Goal: Information Seeking & Learning: Learn about a topic

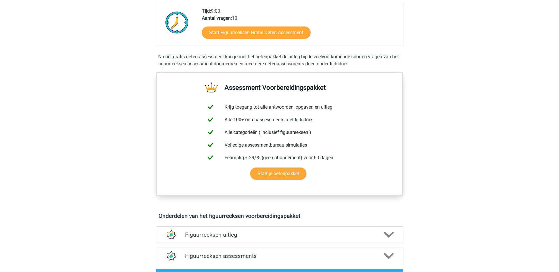
scroll to position [147, 0]
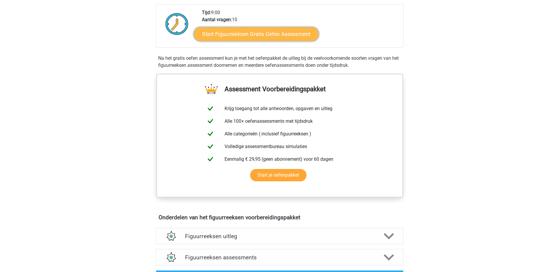
click at [269, 34] on link "Start Figuurreeksen Gratis Oefen Assessment" at bounding box center [256, 34] width 125 height 14
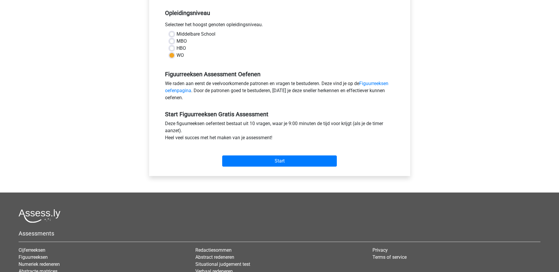
scroll to position [118, 0]
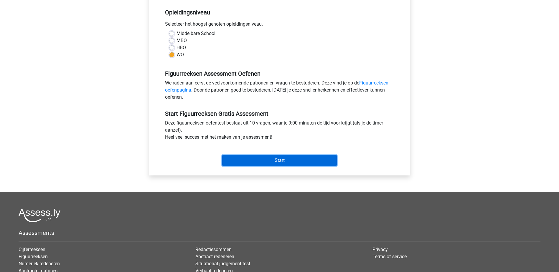
click at [311, 165] on input "Start" at bounding box center [279, 160] width 115 height 11
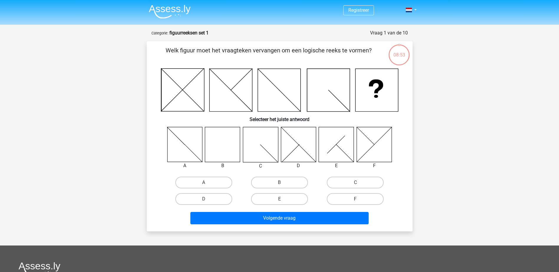
click at [229, 148] on icon at bounding box center [222, 144] width 35 height 35
click at [275, 184] on label "B" at bounding box center [279, 183] width 57 height 12
click at [280, 184] on input "B" at bounding box center [282, 185] width 4 height 4
radio input "true"
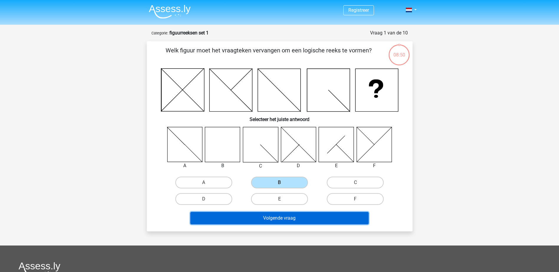
click at [298, 218] on button "Volgende vraag" at bounding box center [279, 218] width 178 height 12
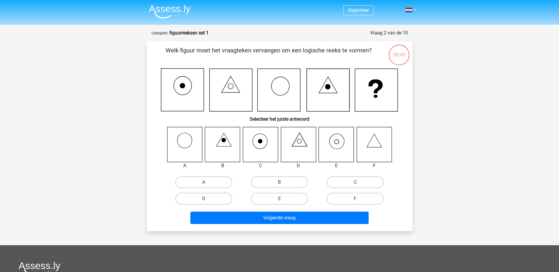
scroll to position [29, 0]
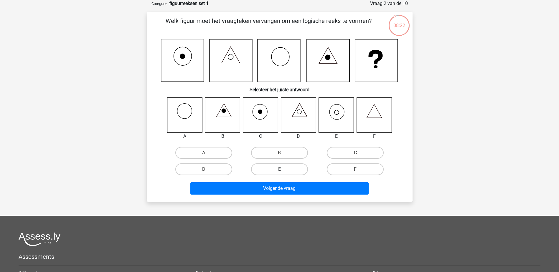
click at [268, 174] on label "E" at bounding box center [279, 170] width 57 height 12
click at [280, 173] on input "E" at bounding box center [282, 172] width 4 height 4
radio input "true"
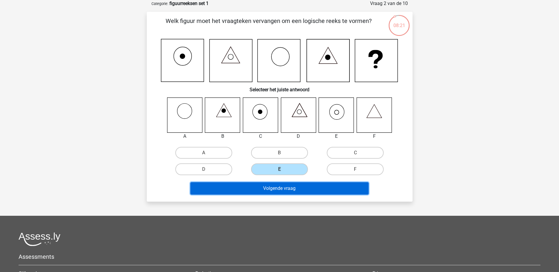
click at [276, 185] on button "Volgende vraag" at bounding box center [279, 189] width 178 height 12
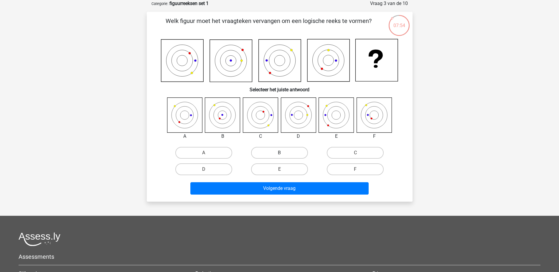
click at [285, 153] on label "B" at bounding box center [279, 153] width 57 height 12
click at [283, 153] on input "B" at bounding box center [282, 155] width 4 height 4
radio input "true"
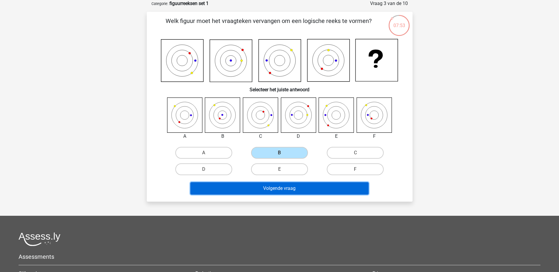
click at [286, 191] on button "Volgende vraag" at bounding box center [279, 189] width 178 height 12
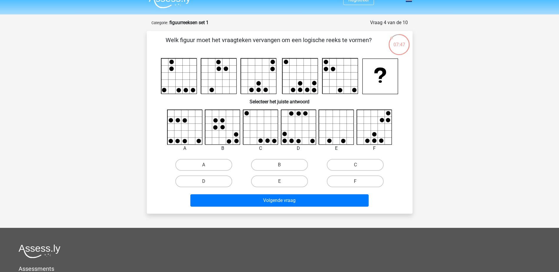
scroll to position [0, 0]
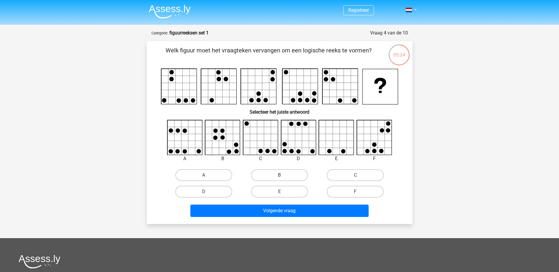
click at [276, 174] on label "B" at bounding box center [279, 176] width 57 height 12
click at [280, 175] on input "B" at bounding box center [282, 177] width 4 height 4
radio input "true"
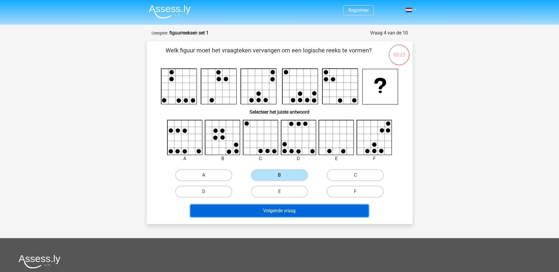
click at [274, 208] on button "Volgende vraag" at bounding box center [279, 211] width 178 height 12
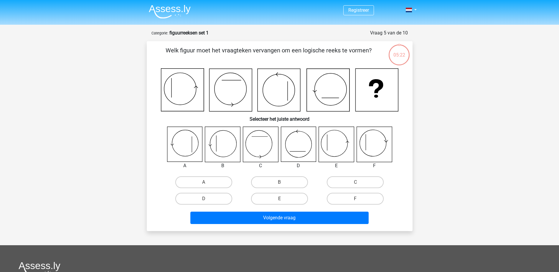
scroll to position [29, 0]
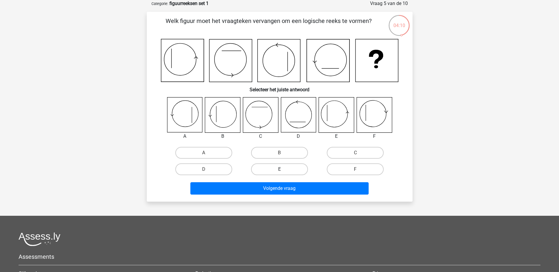
click at [276, 172] on label "E" at bounding box center [279, 170] width 57 height 12
click at [280, 172] on input "E" at bounding box center [282, 172] width 4 height 4
radio input "true"
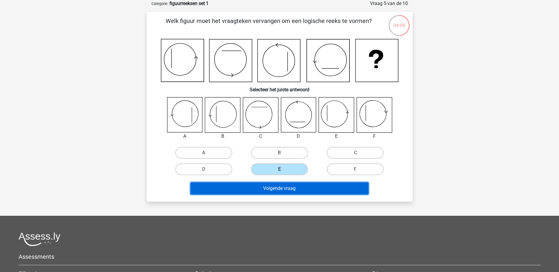
click at [281, 188] on button "Volgende vraag" at bounding box center [279, 189] width 178 height 12
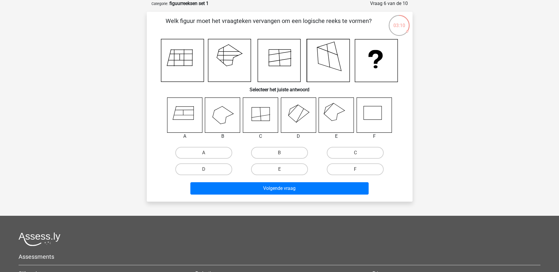
click at [326, 121] on icon at bounding box center [336, 115] width 35 height 35
click at [285, 170] on label "E" at bounding box center [279, 170] width 57 height 12
click at [283, 170] on input "E" at bounding box center [282, 172] width 4 height 4
radio input "true"
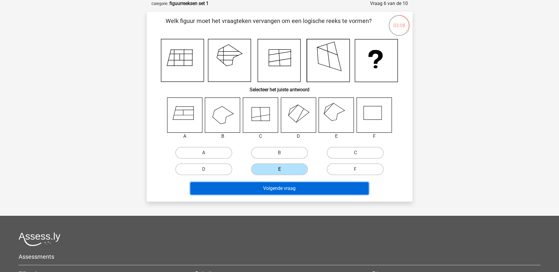
click at [293, 190] on button "Volgende vraag" at bounding box center [279, 189] width 178 height 12
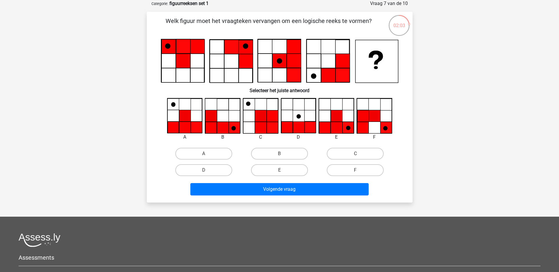
click at [283, 173] on input "E" at bounding box center [282, 172] width 4 height 4
radio input "true"
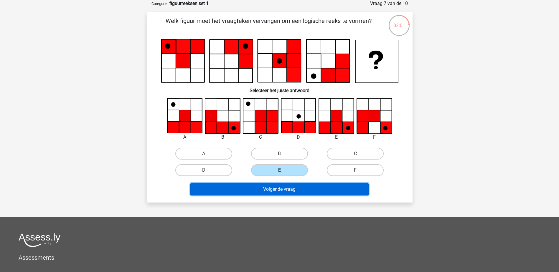
click at [279, 190] on button "Volgende vraag" at bounding box center [279, 189] width 178 height 12
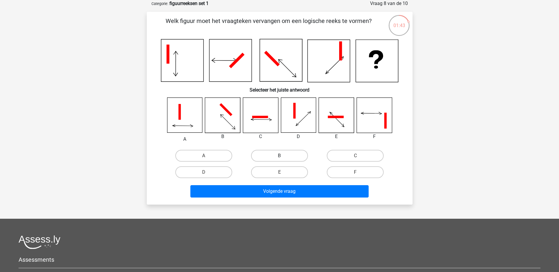
click at [271, 156] on label "B" at bounding box center [279, 156] width 57 height 12
click at [280, 156] on input "B" at bounding box center [282, 158] width 4 height 4
radio input "true"
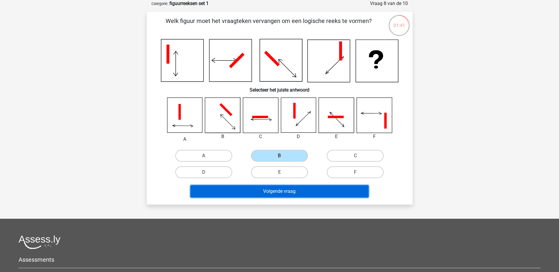
click at [276, 190] on button "Volgende vraag" at bounding box center [279, 191] width 178 height 12
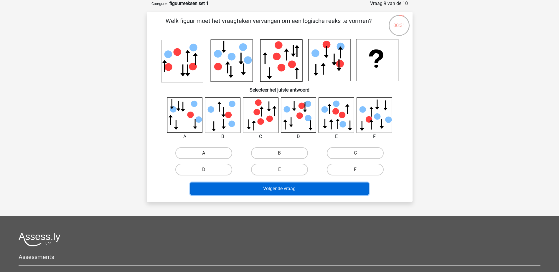
click at [295, 193] on button "Volgende vraag" at bounding box center [279, 189] width 178 height 12
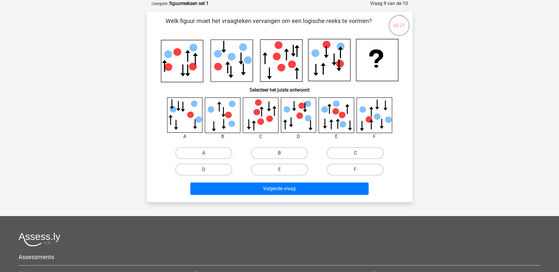
click at [282, 151] on label "B" at bounding box center [279, 153] width 57 height 12
click at [282, 153] on input "B" at bounding box center [282, 155] width 4 height 4
radio input "true"
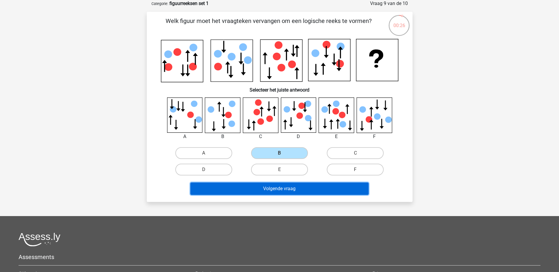
click at [277, 189] on button "Volgende vraag" at bounding box center [279, 189] width 178 height 12
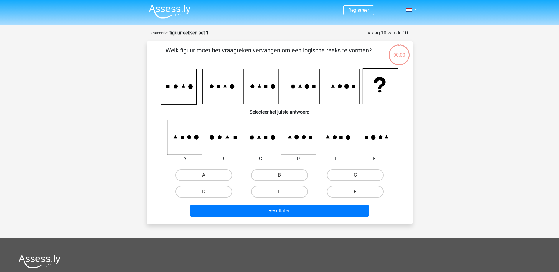
scroll to position [29, 0]
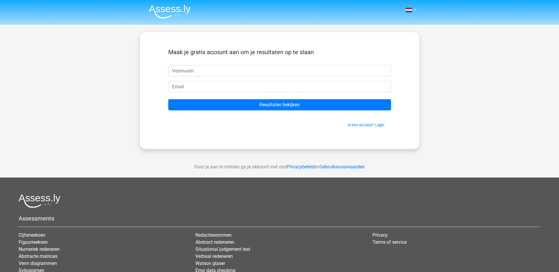
click at [339, 66] on input "text" at bounding box center [279, 70] width 223 height 11
type input "masoomeh"
click at [213, 88] on input "email" at bounding box center [279, 86] width 223 height 11
type input "[EMAIL_ADDRESS][DOMAIN_NAME]"
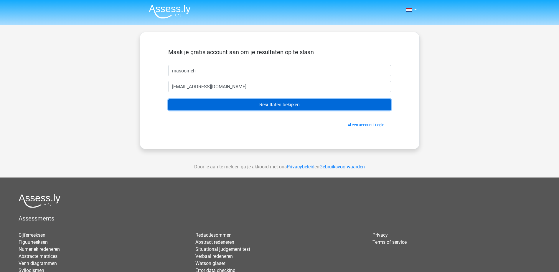
click at [224, 105] on input "Resultaten bekijken" at bounding box center [279, 104] width 223 height 11
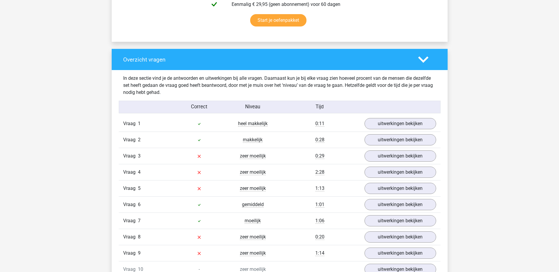
scroll to position [413, 0]
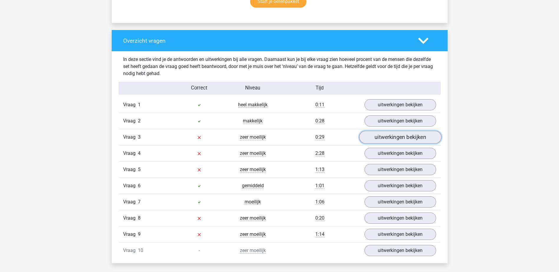
click at [415, 140] on link "uitwerkingen bekijken" at bounding box center [400, 137] width 82 height 13
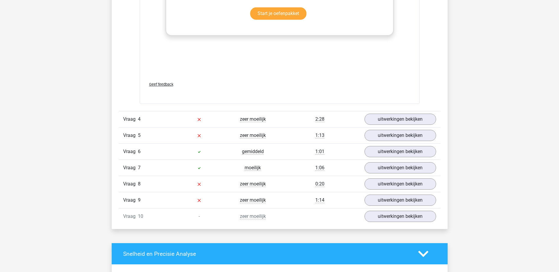
scroll to position [944, 0]
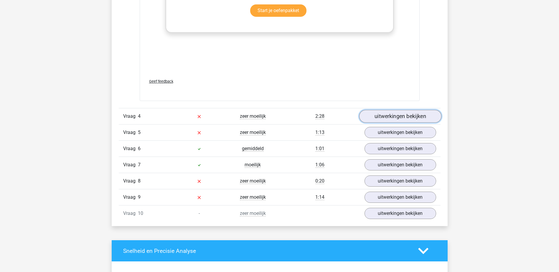
click at [400, 118] on link "uitwerkingen bekijken" at bounding box center [400, 116] width 82 height 13
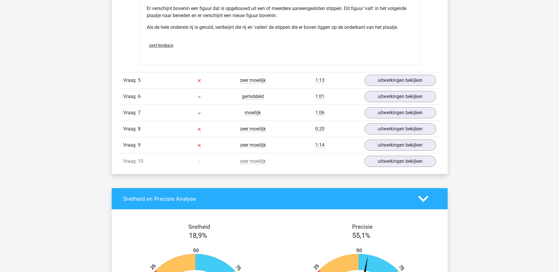
scroll to position [1356, 0]
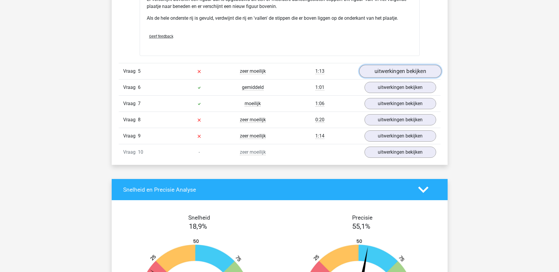
click at [391, 72] on link "uitwerkingen bekijken" at bounding box center [400, 71] width 82 height 13
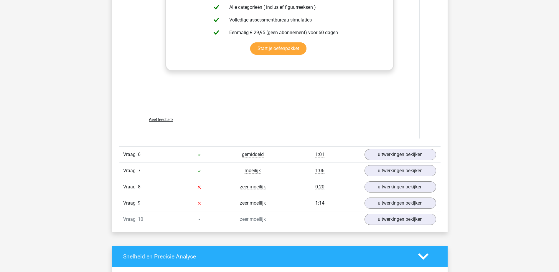
scroll to position [1799, 0]
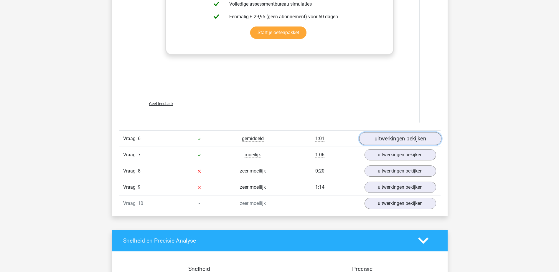
click at [390, 140] on link "uitwerkingen bekijken" at bounding box center [400, 138] width 82 height 13
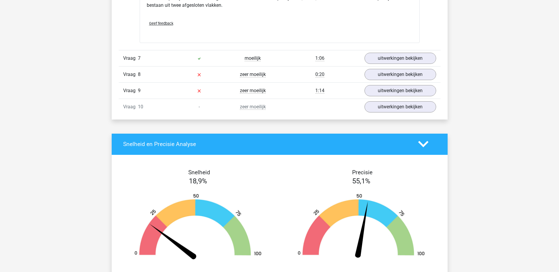
scroll to position [2241, 0]
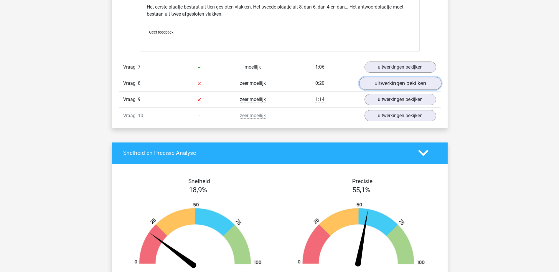
click at [384, 82] on link "uitwerkingen bekijken" at bounding box center [400, 83] width 82 height 13
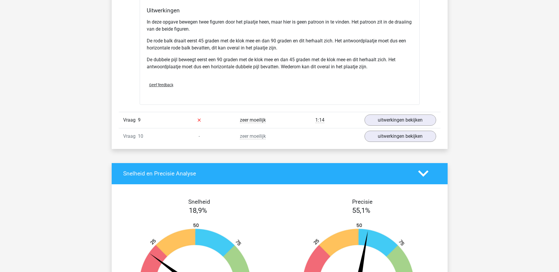
scroll to position [2595, 0]
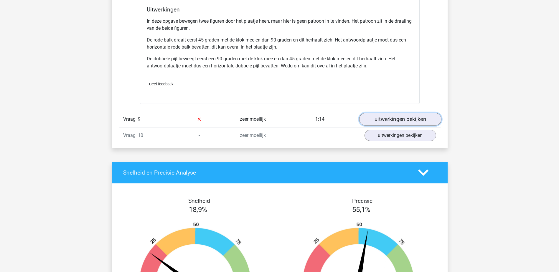
click at [387, 119] on link "uitwerkingen bekijken" at bounding box center [400, 119] width 82 height 13
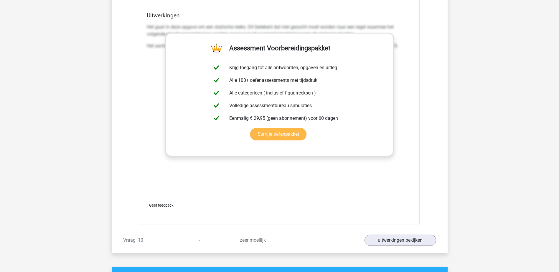
scroll to position [3037, 0]
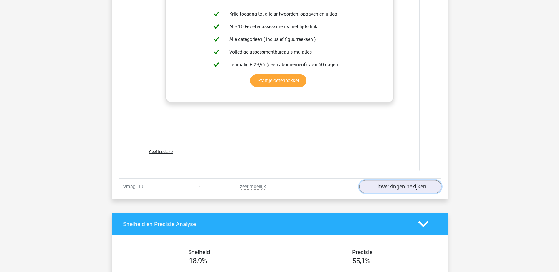
click at [380, 188] on link "uitwerkingen bekijken" at bounding box center [400, 186] width 82 height 13
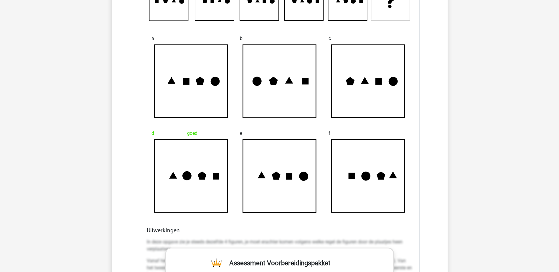
scroll to position [3303, 0]
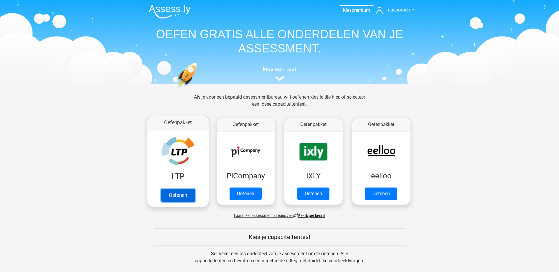
click at [175, 191] on link "Oefenen" at bounding box center [178, 195] width 34 height 13
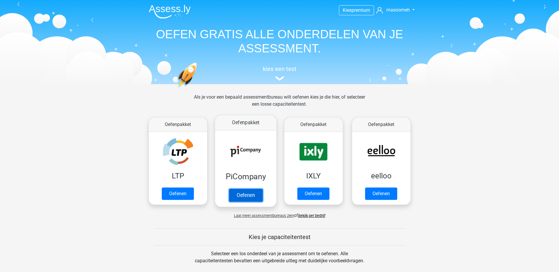
click at [248, 191] on link "Oefenen" at bounding box center [246, 195] width 34 height 13
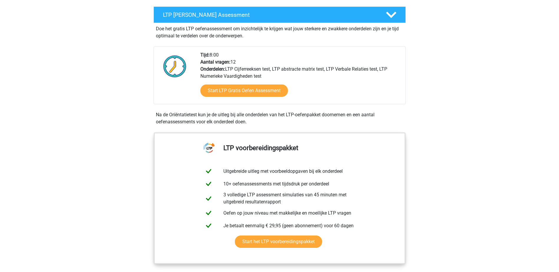
scroll to position [88, 0]
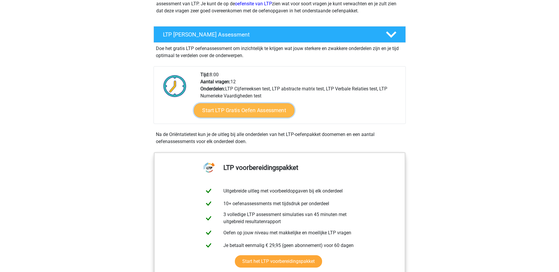
click at [247, 106] on link "Start LTP Gratis Oefen Assessment" at bounding box center [244, 111] width 101 height 14
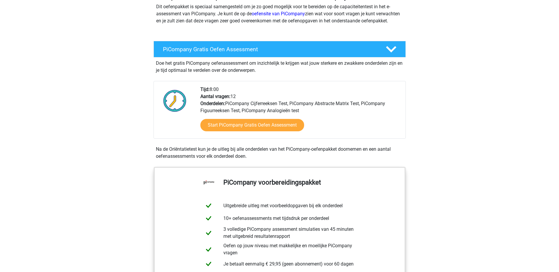
scroll to position [118, 0]
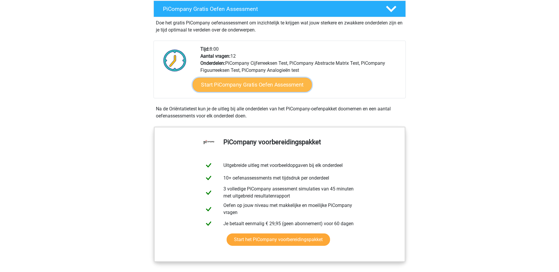
click at [238, 92] on link "Start PiCompany Gratis Oefen Assessment" at bounding box center [252, 85] width 119 height 14
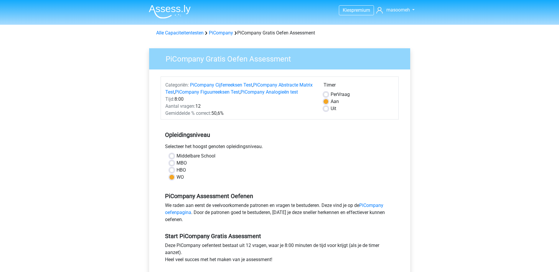
click at [177, 174] on label "HBO" at bounding box center [181, 170] width 9 height 7
click at [173, 173] on input "HBO" at bounding box center [172, 170] width 5 height 6
radio input "true"
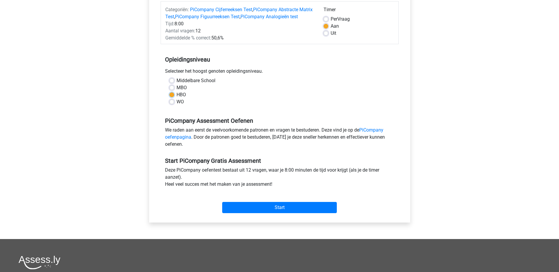
scroll to position [88, 0]
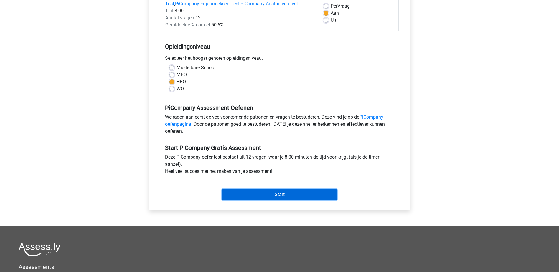
click at [247, 198] on input "Start" at bounding box center [279, 194] width 115 height 11
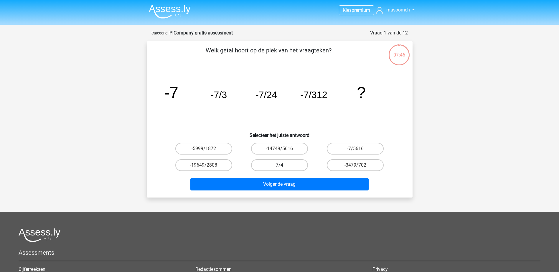
click at [275, 166] on label "7/4" at bounding box center [279, 166] width 57 height 12
click at [280, 166] on input "7/4" at bounding box center [282, 167] width 4 height 4
radio input "true"
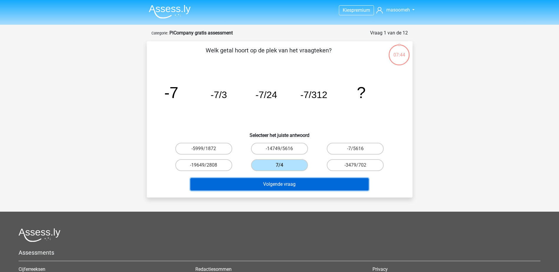
click at [273, 183] on button "Volgende vraag" at bounding box center [279, 184] width 178 height 12
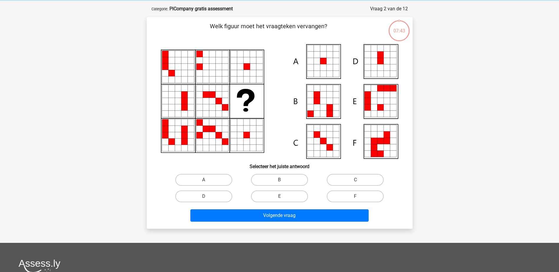
scroll to position [29, 0]
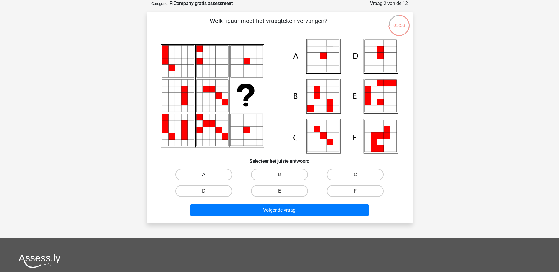
click at [224, 176] on label "A" at bounding box center [203, 175] width 57 height 12
click at [208, 176] on input "A" at bounding box center [206, 177] width 4 height 4
radio input "true"
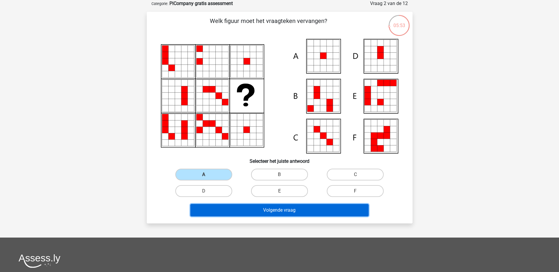
click at [255, 209] on button "Volgende vraag" at bounding box center [279, 210] width 178 height 12
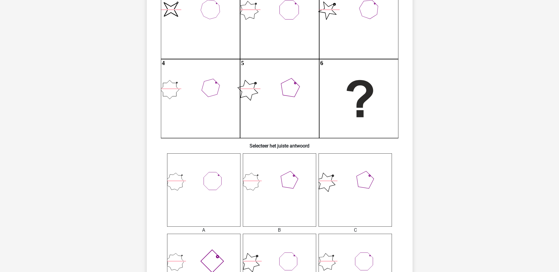
scroll to position [118, 0]
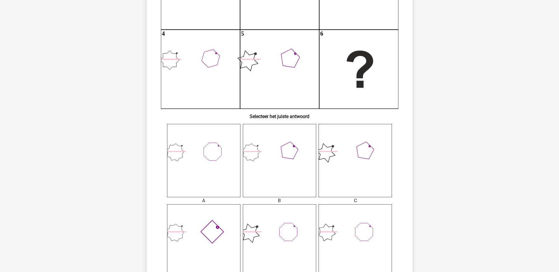
click at [276, 165] on icon at bounding box center [279, 160] width 73 height 73
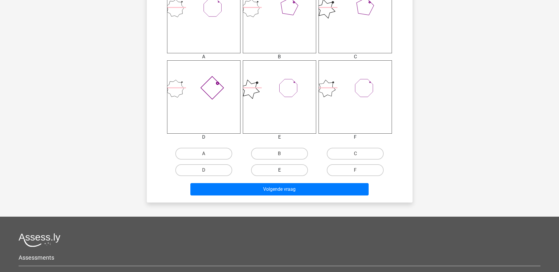
scroll to position [265, 0]
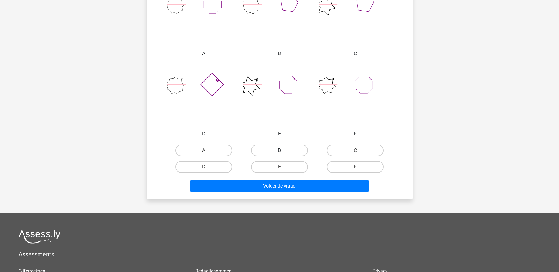
click at [274, 154] on label "B" at bounding box center [279, 151] width 57 height 12
click at [280, 154] on input "B" at bounding box center [282, 153] width 4 height 4
radio input "true"
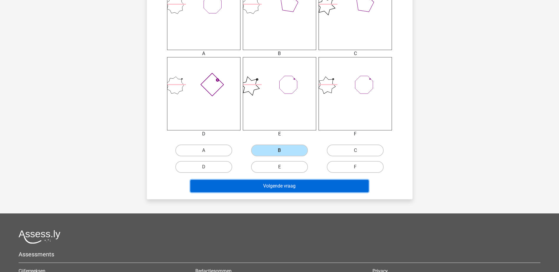
click at [273, 185] on button "Volgende vraag" at bounding box center [279, 186] width 178 height 12
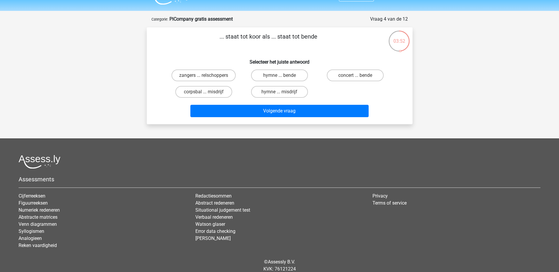
scroll to position [0, 0]
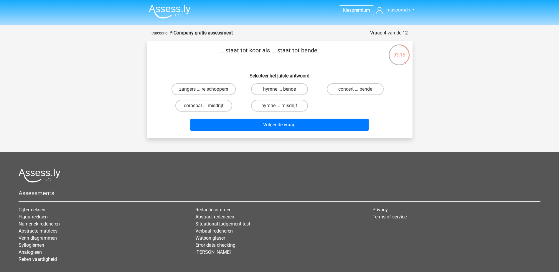
click at [288, 89] on label "hymne ... bende" at bounding box center [279, 89] width 57 height 12
click at [283, 89] on input "hymne ... bende" at bounding box center [282, 91] width 4 height 4
radio input "true"
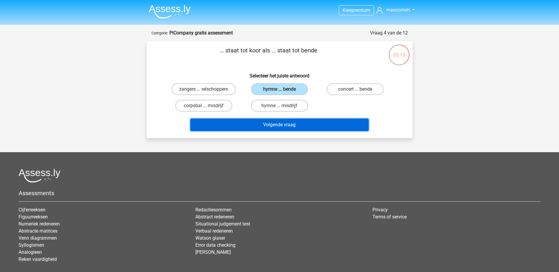
click at [290, 122] on button "Volgende vraag" at bounding box center [279, 125] width 178 height 12
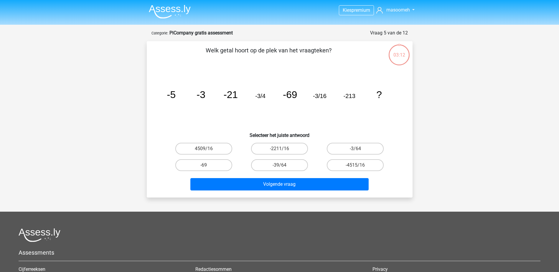
scroll to position [29, 0]
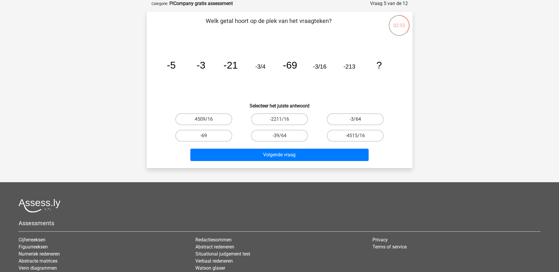
click at [344, 118] on label "-3/64" at bounding box center [355, 120] width 57 height 12
click at [356, 119] on input "-3/64" at bounding box center [358, 121] width 4 height 4
radio input "true"
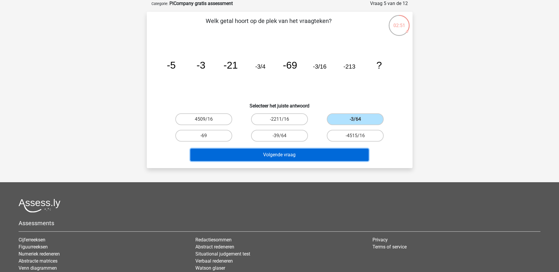
click at [313, 149] on button "Volgende vraag" at bounding box center [279, 155] width 178 height 12
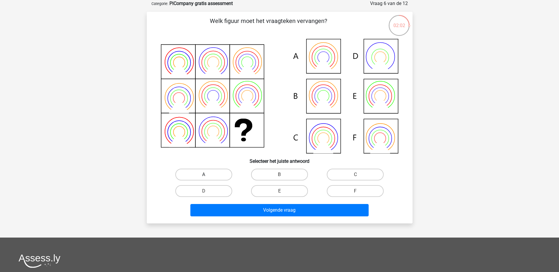
click at [217, 176] on label "A" at bounding box center [203, 175] width 57 height 12
click at [208, 176] on input "A" at bounding box center [206, 177] width 4 height 4
radio input "true"
click at [264, 217] on div "Volgende vraag" at bounding box center [280, 211] width 228 height 15
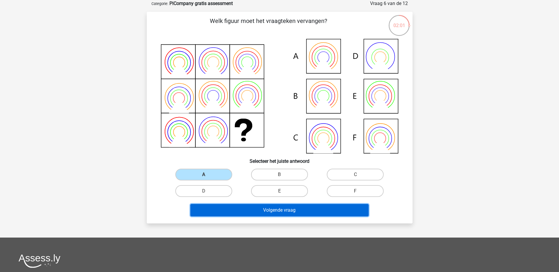
click at [268, 211] on button "Volgende vraag" at bounding box center [279, 210] width 178 height 12
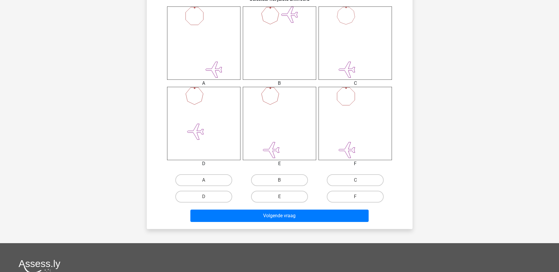
scroll to position [236, 0]
click at [286, 197] on label "E" at bounding box center [279, 197] width 57 height 12
click at [283, 197] on input "E" at bounding box center [282, 199] width 4 height 4
radio input "true"
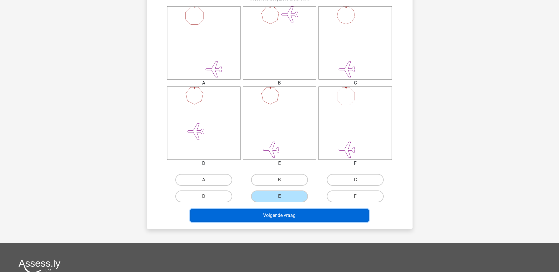
click at [287, 219] on button "Volgende vraag" at bounding box center [279, 216] width 178 height 12
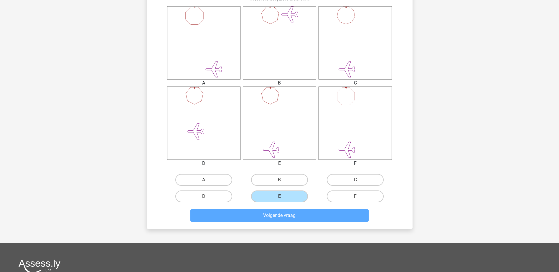
scroll to position [29, 0]
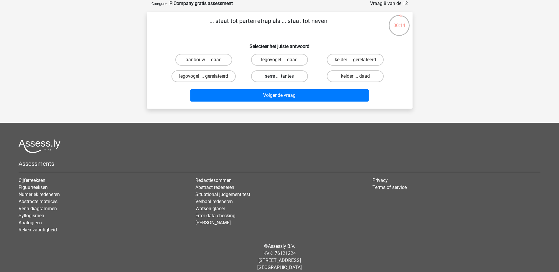
click at [277, 77] on label "serre ... tantes" at bounding box center [279, 76] width 57 height 12
click at [280, 77] on input "serre ... tantes" at bounding box center [282, 78] width 4 height 4
radio input "true"
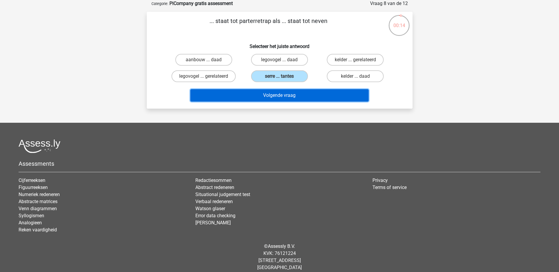
click at [283, 98] on button "Volgende vraag" at bounding box center [279, 95] width 178 height 12
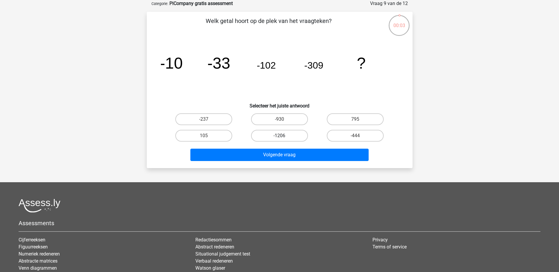
click at [294, 136] on label "-1206" at bounding box center [279, 136] width 57 height 12
click at [283, 136] on input "-1206" at bounding box center [282, 138] width 4 height 4
radio input "true"
drag, startPoint x: 294, startPoint y: 147, endPoint x: 294, endPoint y: 157, distance: 10.0
click at [294, 147] on div "Volgende vraag" at bounding box center [279, 153] width 247 height 19
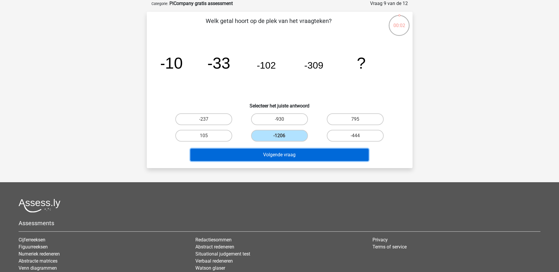
click at [294, 158] on button "Volgende vraag" at bounding box center [279, 155] width 178 height 12
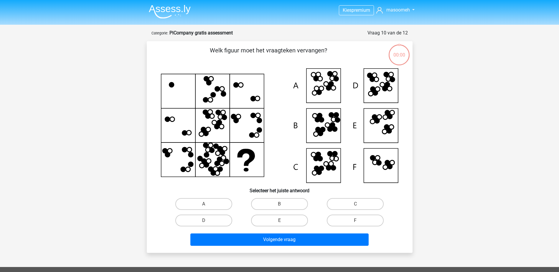
scroll to position [29, 0]
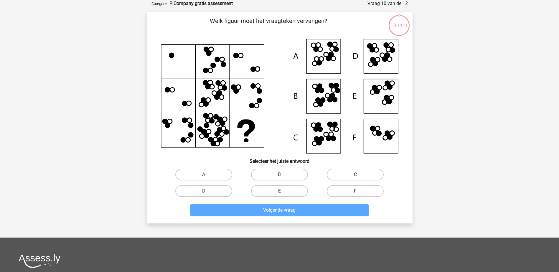
click at [288, 191] on label "E" at bounding box center [279, 191] width 57 height 12
click at [283, 191] on input "E" at bounding box center [282, 193] width 4 height 4
radio input "true"
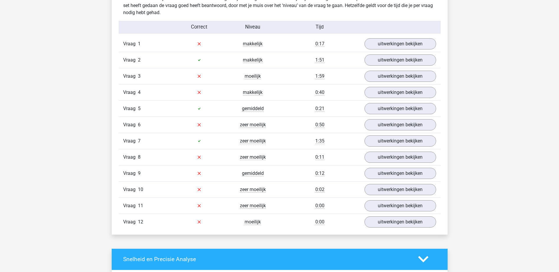
scroll to position [649, 0]
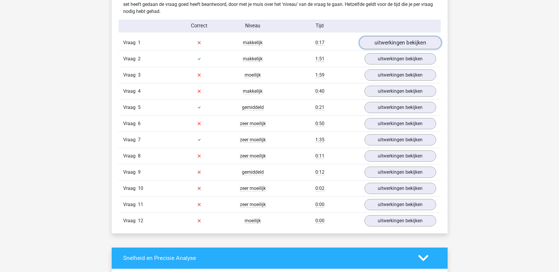
click at [415, 38] on link "uitwerkingen bekijken" at bounding box center [400, 42] width 82 height 13
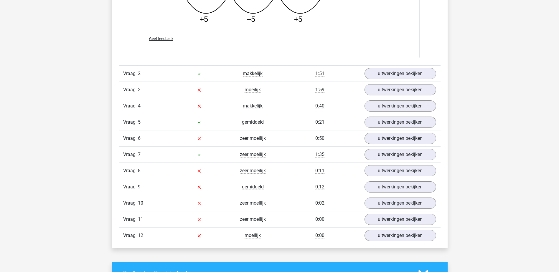
scroll to position [944, 0]
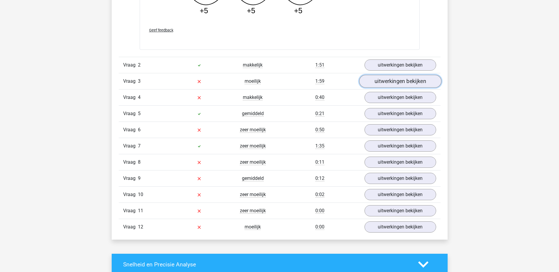
click at [408, 80] on link "uitwerkingen bekijken" at bounding box center [400, 81] width 82 height 13
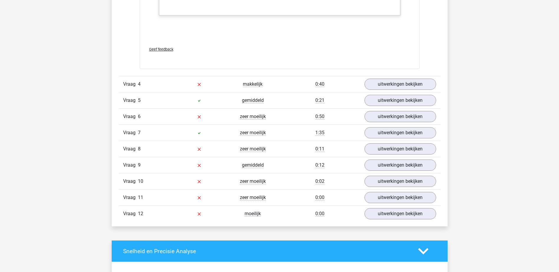
scroll to position [1592, 0]
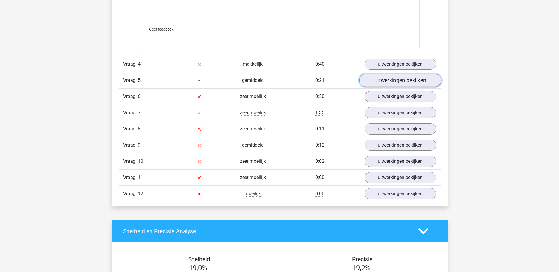
click at [399, 80] on link "uitwerkingen bekijken" at bounding box center [400, 80] width 82 height 13
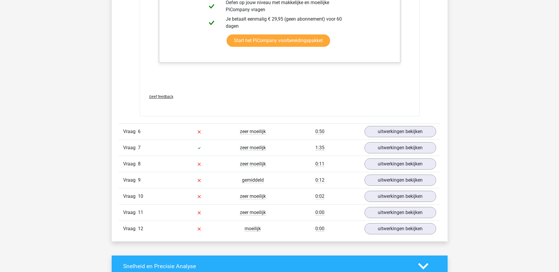
scroll to position [1917, 0]
click at [416, 151] on link "uitwerkingen bekijken" at bounding box center [400, 147] width 82 height 13
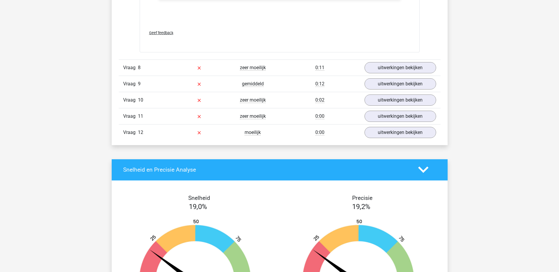
scroll to position [2624, 0]
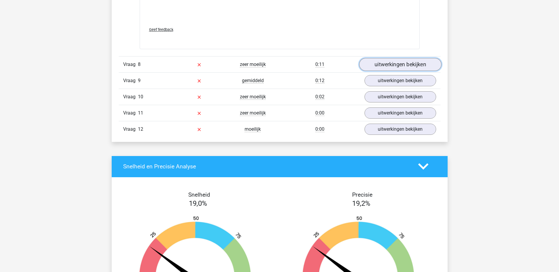
click at [403, 69] on link "uitwerkingen bekijken" at bounding box center [400, 64] width 82 height 13
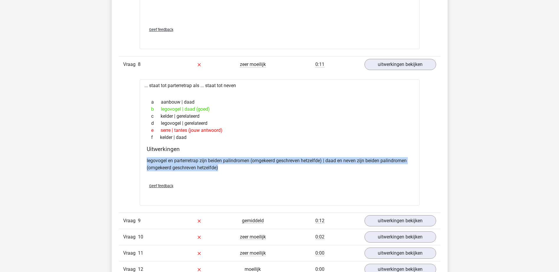
drag, startPoint x: 145, startPoint y: 157, endPoint x: 222, endPoint y: 170, distance: 77.9
click at [222, 170] on div "Uitwerkingen legovogel en parterretrap zijn beiden palindromen (omgekeerd gesch…" at bounding box center [279, 162] width 271 height 33
copy p "legovogel en parterretrap zijn beiden palindromen (omgekeerd geschreven hetzelf…"
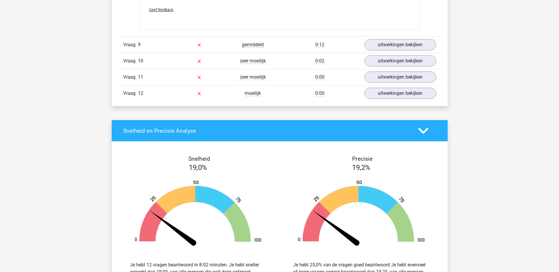
scroll to position [2801, 0]
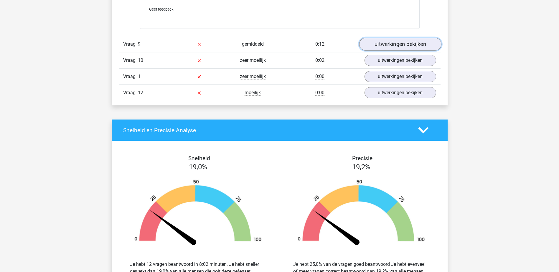
click at [384, 41] on link "uitwerkingen bekijken" at bounding box center [400, 44] width 82 height 13
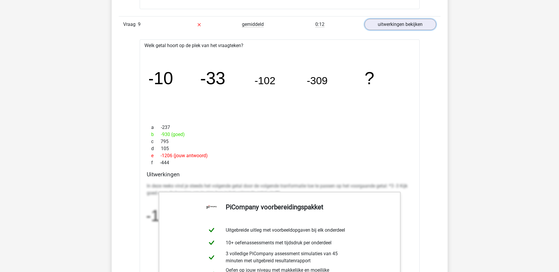
scroll to position [2831, 0]
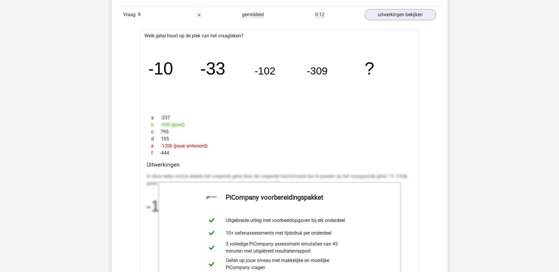
click at [285, 116] on div "a -237" at bounding box center [280, 117] width 266 height 7
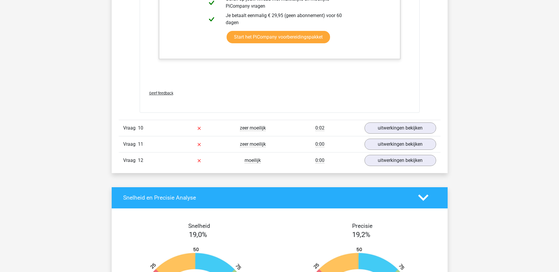
scroll to position [3185, 0]
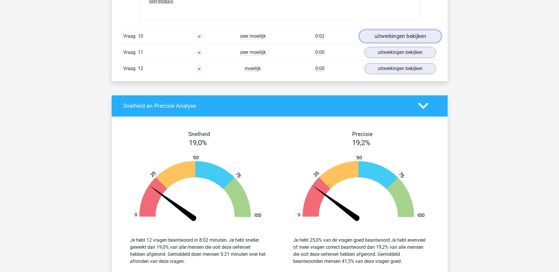
click at [418, 37] on link "uitwerkingen bekijken" at bounding box center [400, 36] width 82 height 13
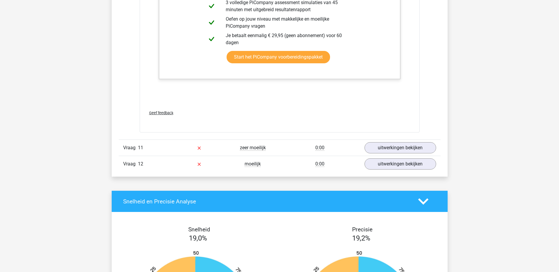
scroll to position [3568, 0]
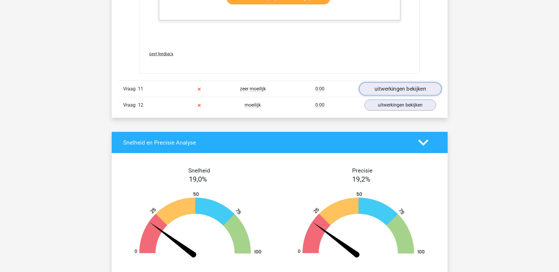
click at [385, 89] on link "uitwerkingen bekijken" at bounding box center [400, 89] width 82 height 13
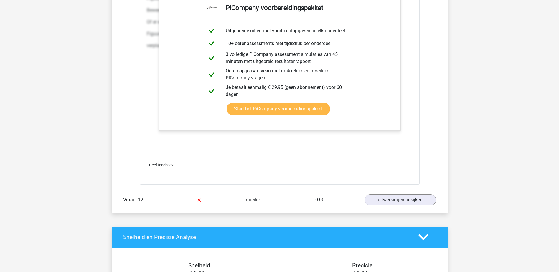
scroll to position [4099, 0]
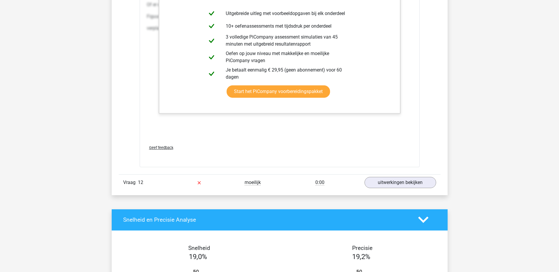
click at [399, 184] on link "uitwerkingen bekijken" at bounding box center [400, 182] width 82 height 13
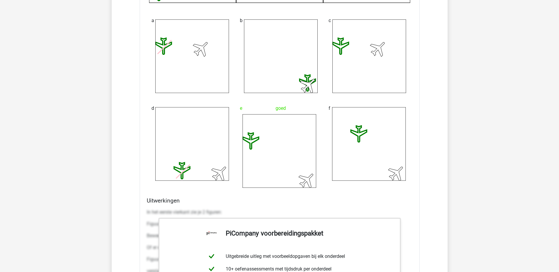
scroll to position [3804, 0]
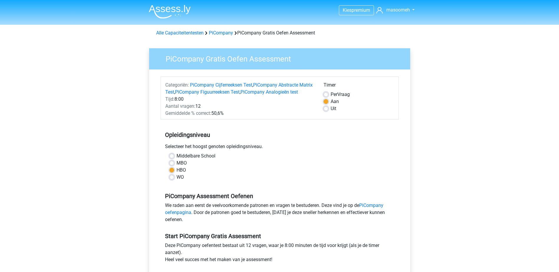
scroll to position [88, 0]
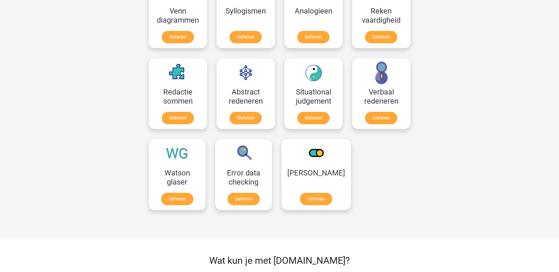
scroll to position [383, 0]
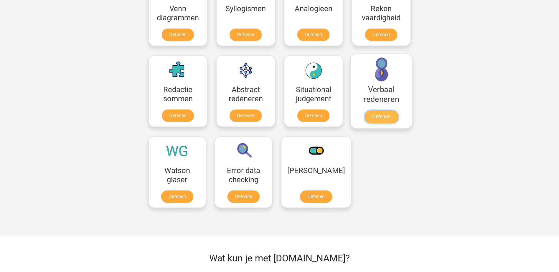
click at [369, 119] on link "Oefenen" at bounding box center [381, 117] width 34 height 13
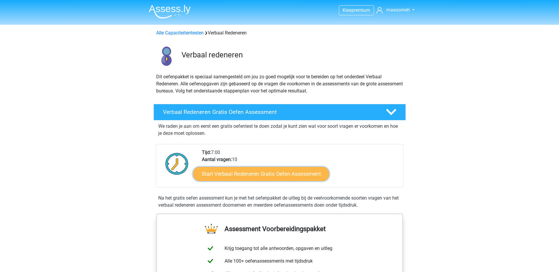
click at [273, 170] on link "Start Verbaal Redeneren Gratis Oefen Assessment" at bounding box center [261, 174] width 136 height 14
